Goal: Transaction & Acquisition: Book appointment/travel/reservation

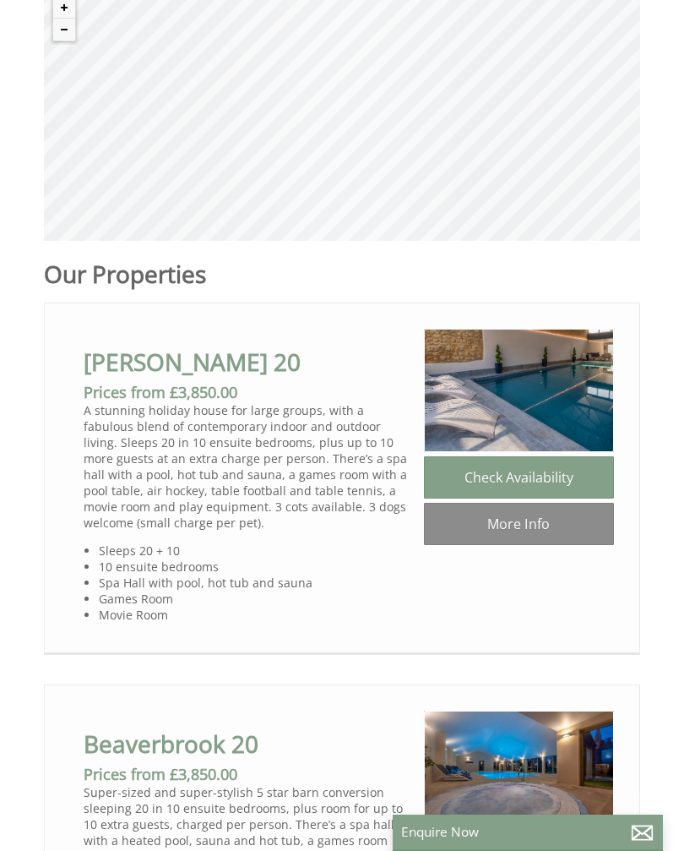
scroll to position [543, 0]
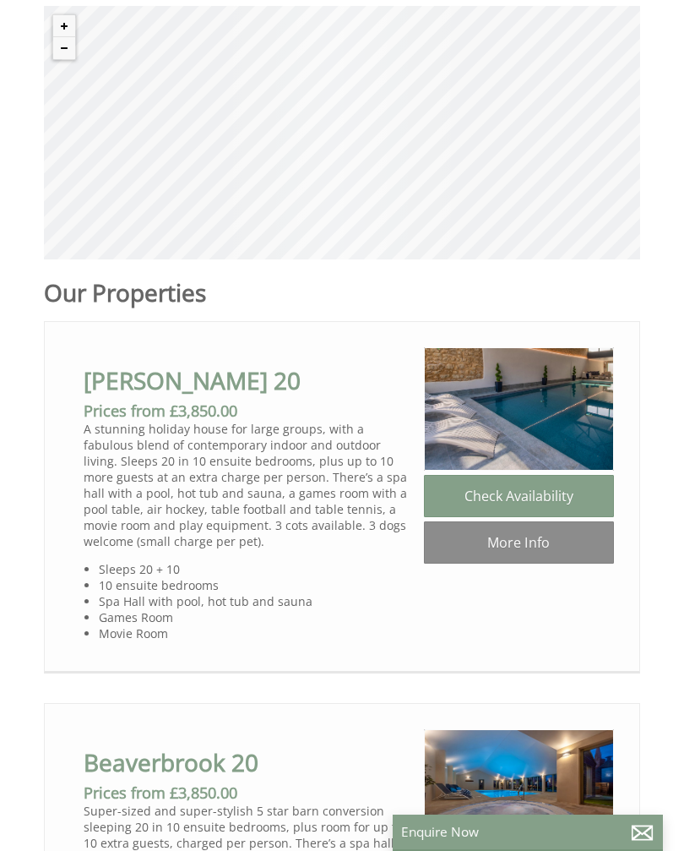
click at [542, 550] on link "More Info" at bounding box center [519, 542] width 190 height 42
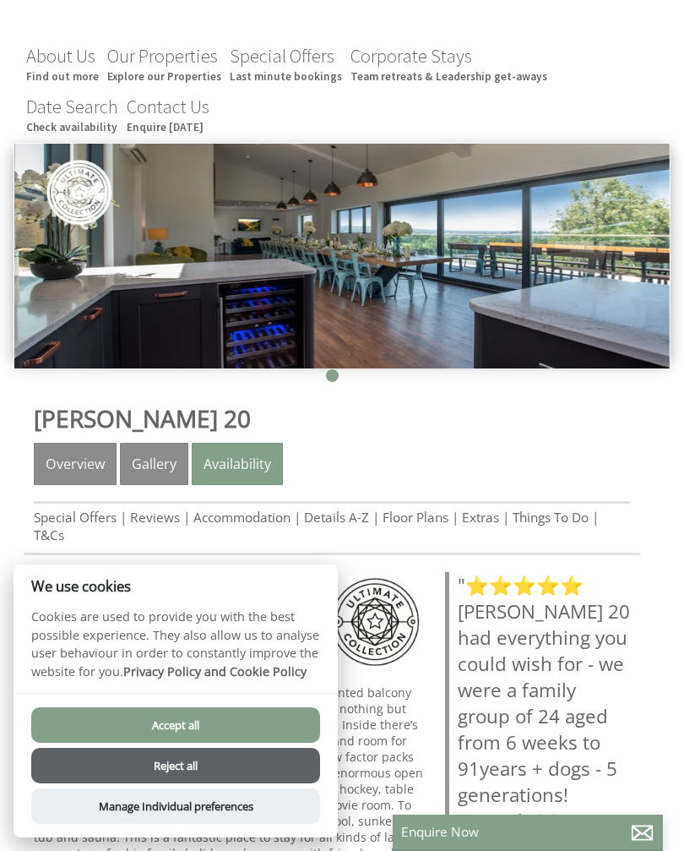
scroll to position [153, 0]
click at [613, 317] on img at bounding box center [341, 256] width 655 height 225
click at [169, 476] on link "Gallery" at bounding box center [154, 464] width 68 height 42
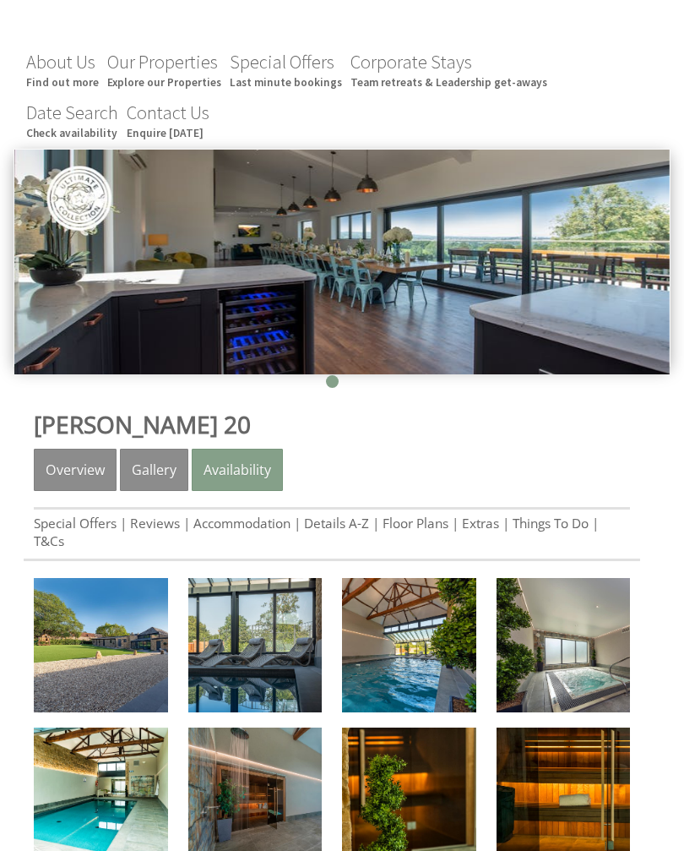
scroll to position [151, 0]
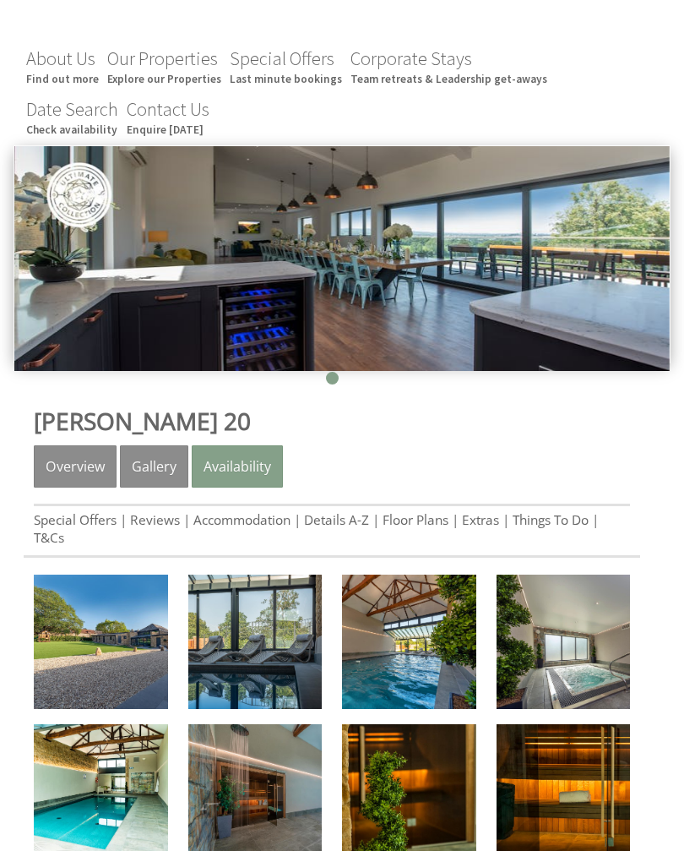
click at [258, 474] on link "Availability" at bounding box center [237, 466] width 91 height 42
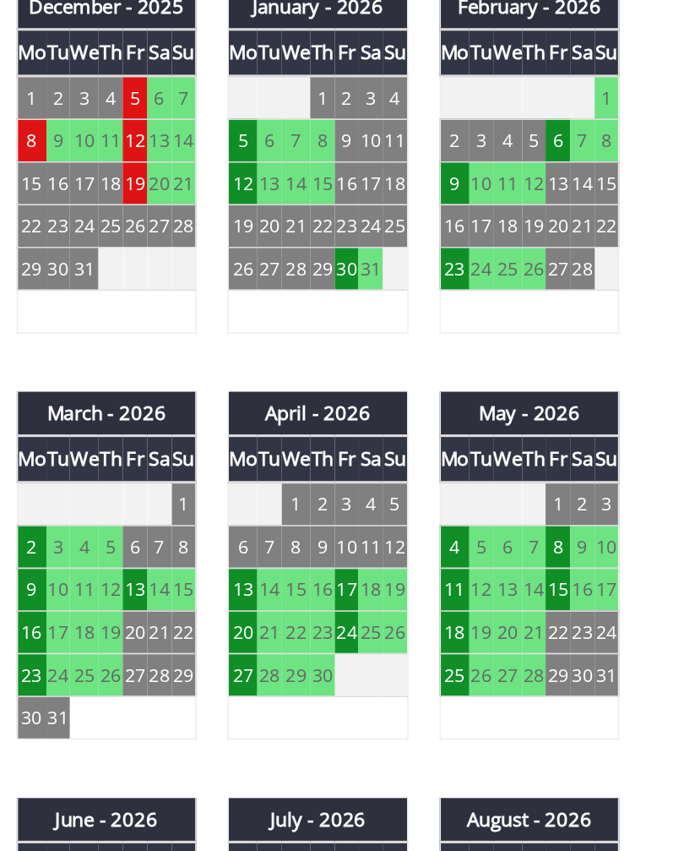
scroll to position [727, 0]
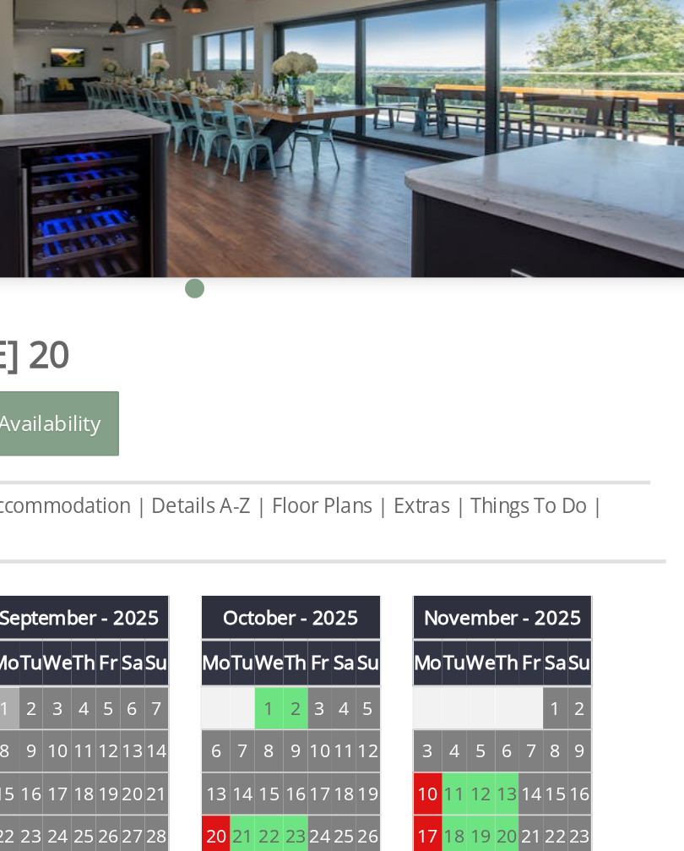
scroll to position [319, 0]
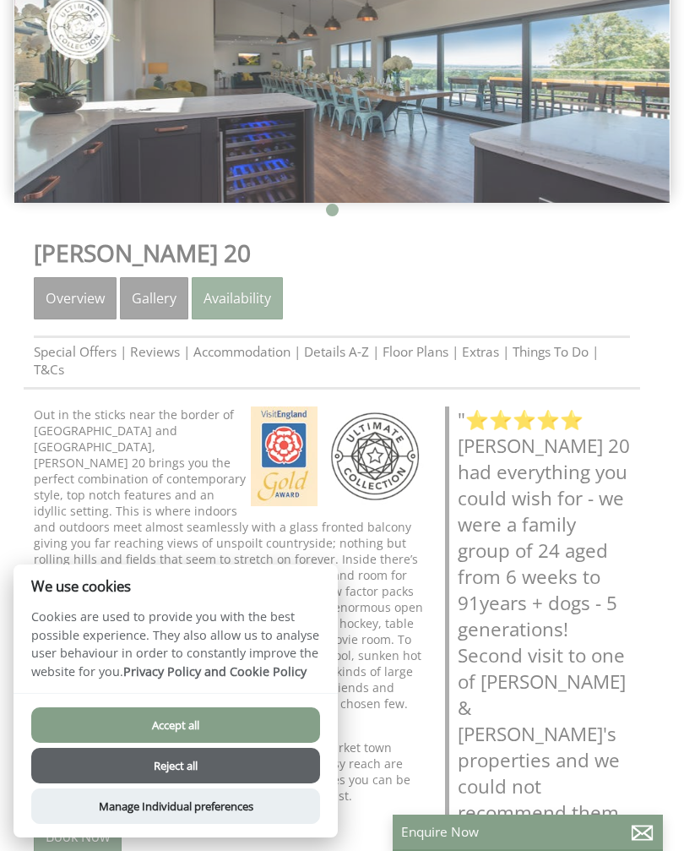
scroll to position [154, 0]
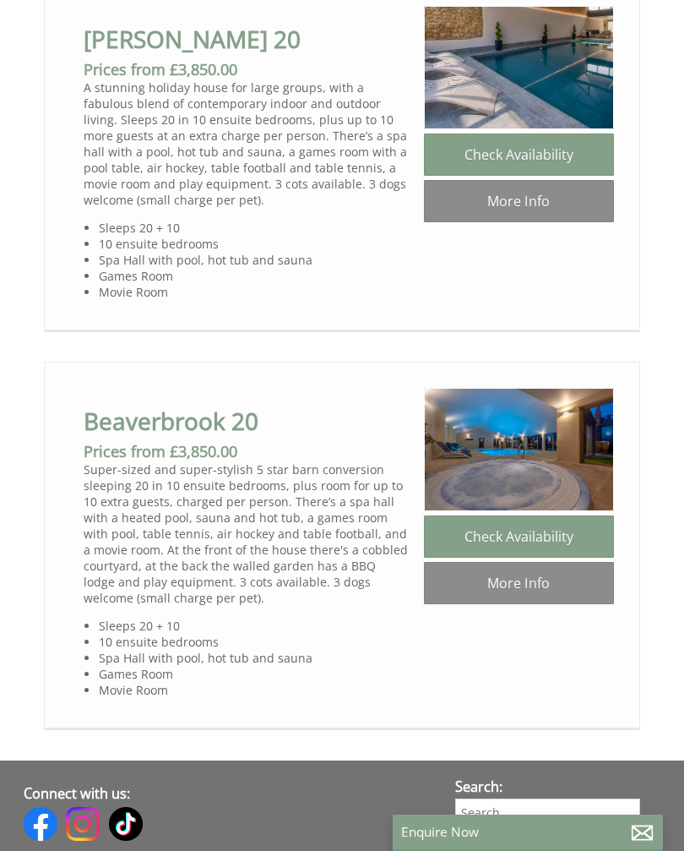
scroll to position [774, 0]
